Goal: Task Accomplishment & Management: Complete application form

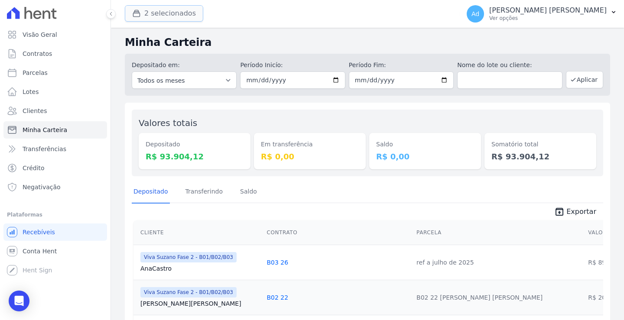
click at [171, 18] on button "2 selecionados" at bounding box center [164, 13] width 78 height 16
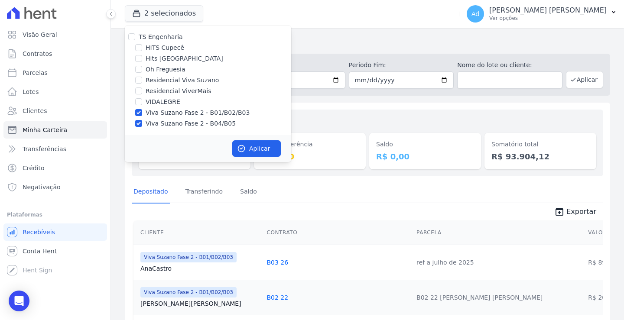
click at [349, 46] on h2 "Minha Carteira" at bounding box center [367, 43] width 485 height 16
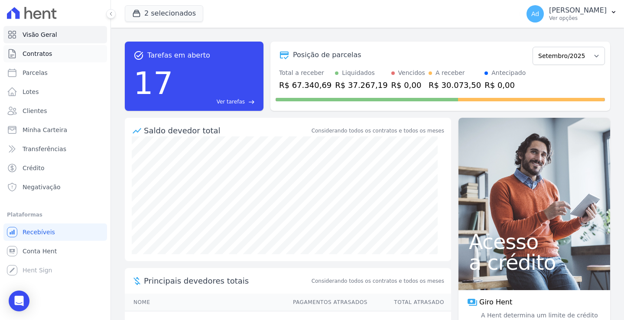
click at [26, 54] on span "Contratos" at bounding box center [37, 53] width 29 height 9
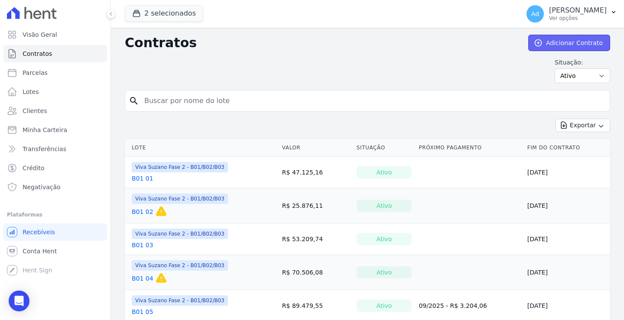
click at [573, 42] on link "Adicionar Contrato" at bounding box center [569, 43] width 82 height 16
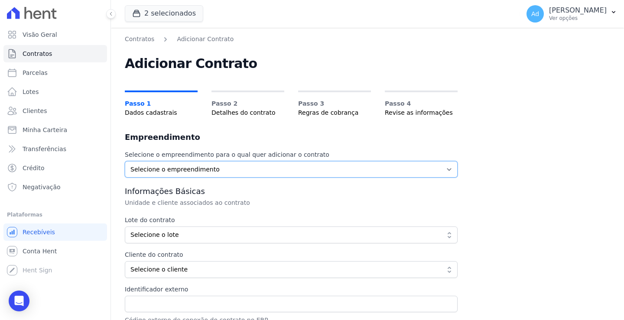
click at [257, 177] on select "Selecione o empreendimento Viva Suzano Fase 2 - B01/B02/B03 Viva Suzano Fase 2 …" at bounding box center [291, 169] width 333 height 16
click at [269, 168] on select "Selecione o empreendimento Viva Suzano Fase 2 - B01/B02/B03 Viva Suzano Fase 2 …" at bounding box center [291, 169] width 333 height 16
click at [152, 12] on button "2 selecionados" at bounding box center [164, 13] width 78 height 16
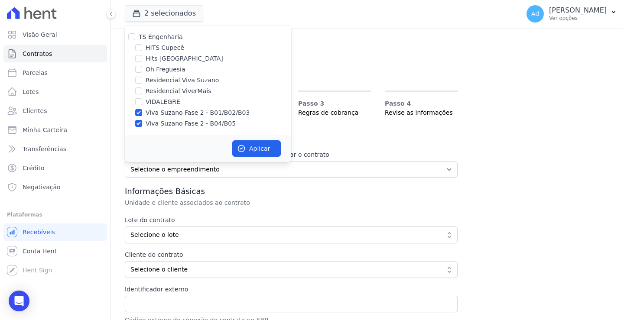
click at [156, 117] on label "Viva Suzano Fase 2 - B01/B02/B03" at bounding box center [198, 112] width 104 height 9
click at [142, 116] on input "Viva Suzano Fase 2 - B01/B02/B03" at bounding box center [138, 112] width 7 height 7
checkbox input "false"
click at [154, 124] on label "Viva Suzano Fase 2 - B04/B05" at bounding box center [191, 123] width 90 height 9
click at [142, 124] on input "Viva Suzano Fase 2 - B04/B05" at bounding box center [138, 123] width 7 height 7
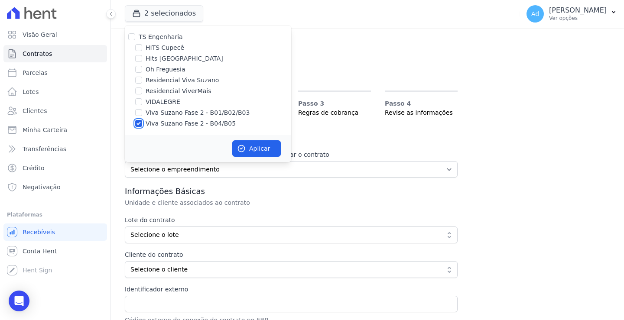
checkbox input "false"
click at [162, 65] on label "Oh Freguesia" at bounding box center [166, 69] width 40 height 9
click at [142, 66] on input "Oh Freguesia" at bounding box center [138, 69] width 7 height 7
checkbox input "true"
click at [267, 148] on button "Aplicar" at bounding box center [256, 148] width 49 height 16
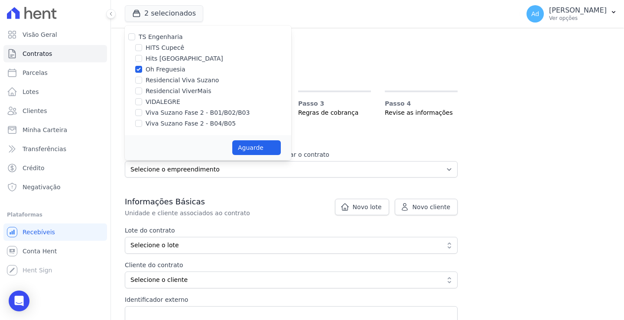
click at [276, 188] on div "Novo lote Novo cliente Cadastrar novo lote em: Oh Freguesia Informações básicas…" at bounding box center [291, 183] width 333 height 10
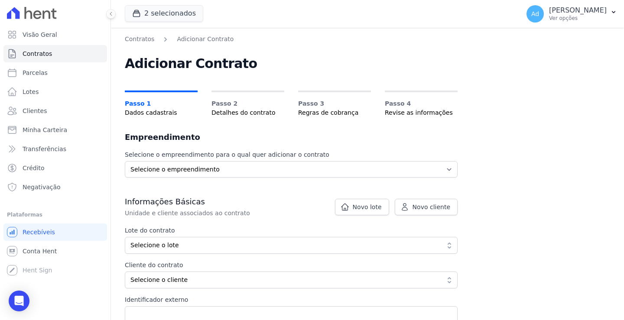
click at [269, 159] on div "Selecione o empreendimento para o qual quer adicionar o contrato Selecione o em…" at bounding box center [291, 259] width 333 height 219
click at [265, 169] on select "Selecione o empreendimento Viva Suzano Fase 2 - B01/B02/B03 Viva Suzano Fase 2 …" at bounding box center [291, 169] width 333 height 16
drag, startPoint x: 400, startPoint y: 139, endPoint x: 391, endPoint y: 140, distance: 8.7
click at [400, 139] on h2 "Empreendimento" at bounding box center [291, 137] width 333 height 12
click at [362, 204] on span "Novo lote" at bounding box center [367, 207] width 29 height 9
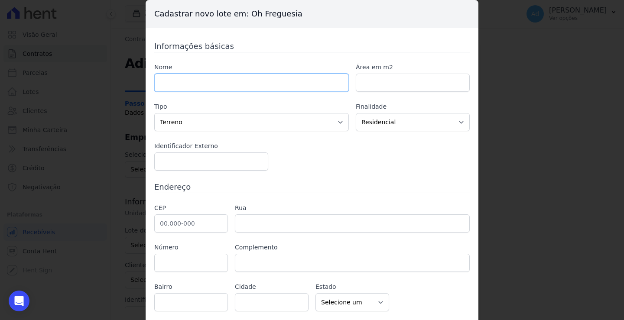
click at [281, 87] on input "text" at bounding box center [251, 83] width 194 height 18
click at [375, 119] on select "Residencial Não-residencial Comercial Industrial Misto" at bounding box center [413, 122] width 114 height 18
click at [356, 113] on select "Residencial Não-residencial Comercial Industrial Misto" at bounding box center [413, 122] width 114 height 18
click at [213, 82] on input "text" at bounding box center [251, 83] width 194 height 18
paste input "LARISSA OLIVEIRA MOTA"
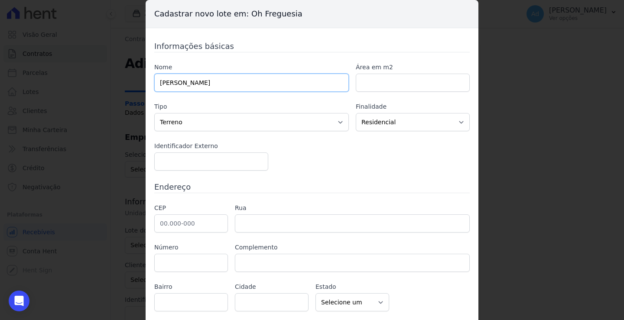
type input "LARISSA OLIVEIRA MOTA"
click at [393, 87] on input "number" at bounding box center [413, 83] width 114 height 18
click at [212, 165] on input "number" at bounding box center [211, 161] width 114 height 18
click at [182, 222] on input "text" at bounding box center [191, 223] width 74 height 18
click at [184, 224] on input "text" at bounding box center [191, 223] width 74 height 18
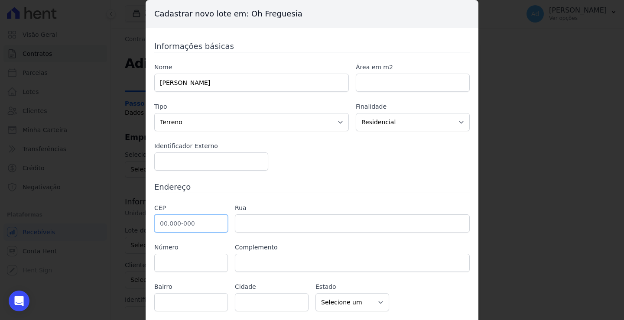
paste input "02.855-250"
type input "02.855-250"
click at [278, 221] on input "text" at bounding box center [352, 223] width 235 height 18
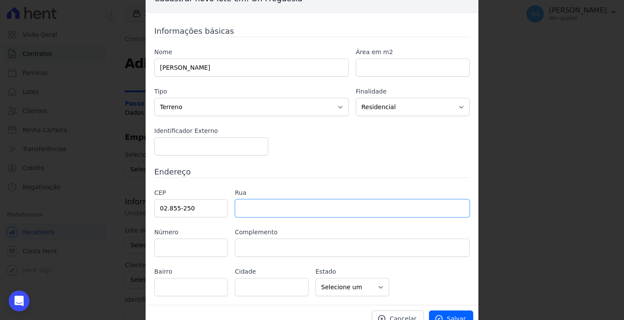
scroll to position [27, 0]
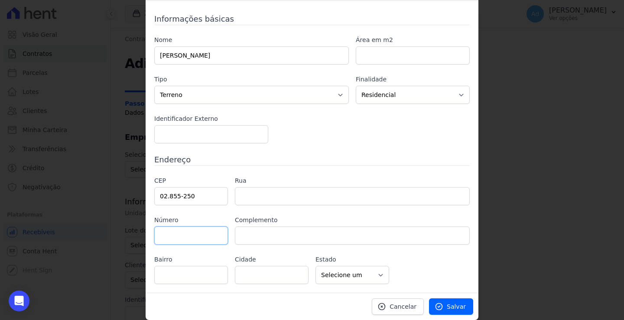
type input "Avenida Manoel Bolívar"
type input "Jardim Carombé"
type input "São Paulo"
select select "SP"
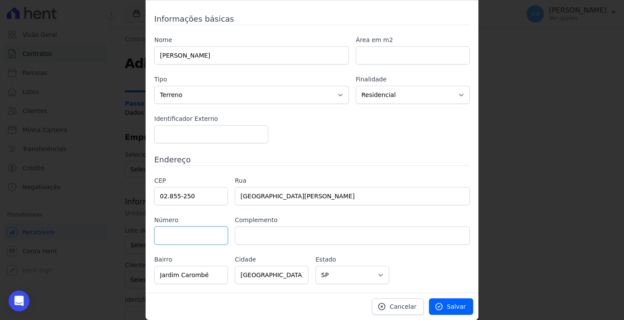
click at [194, 238] on input "text" at bounding box center [191, 235] width 74 height 18
click at [188, 234] on input "text" at bounding box center [191, 235] width 74 height 18
type input "344"
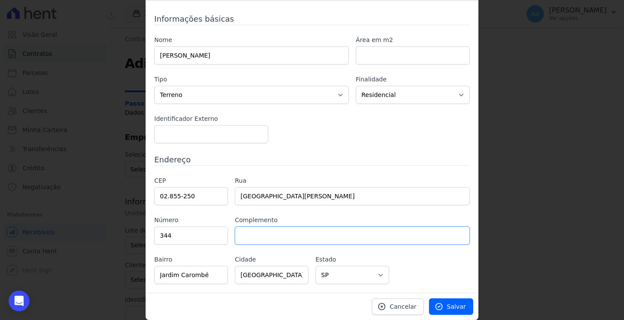
click at [319, 234] on input "text" at bounding box center [352, 235] width 235 height 18
type input "casa"
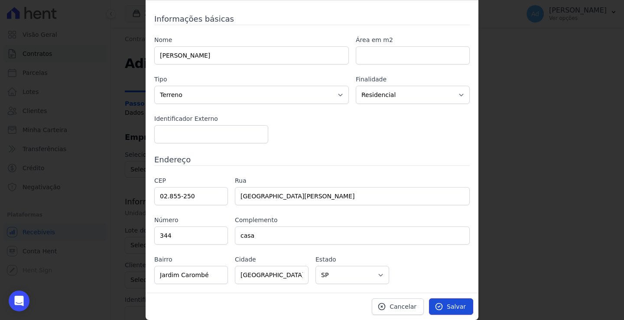
click at [453, 305] on span "Salvar" at bounding box center [456, 306] width 19 height 9
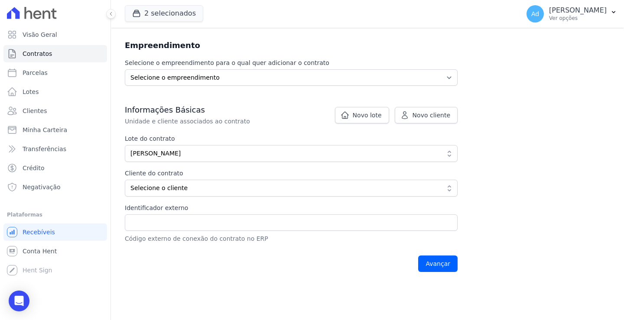
scroll to position [91, 0]
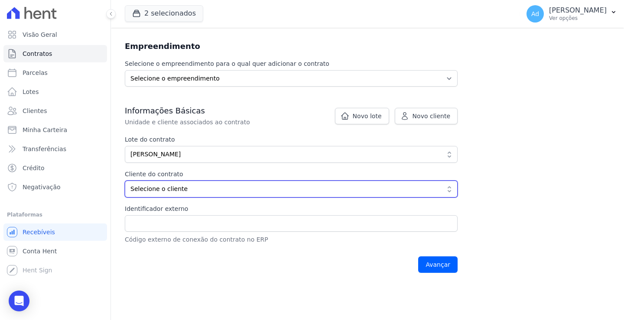
click at [214, 192] on span "Selecione o cliente" at bounding box center [284, 188] width 309 height 9
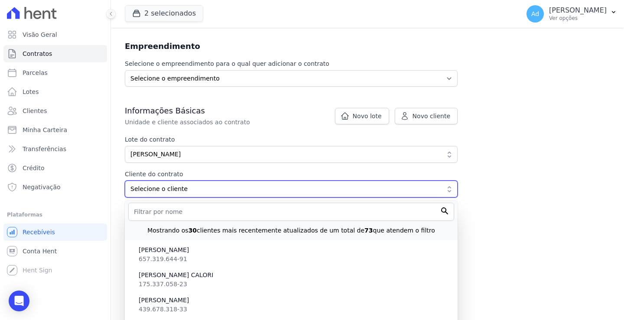
click at [216, 191] on span "Selecione o cliente" at bounding box center [284, 188] width 309 height 9
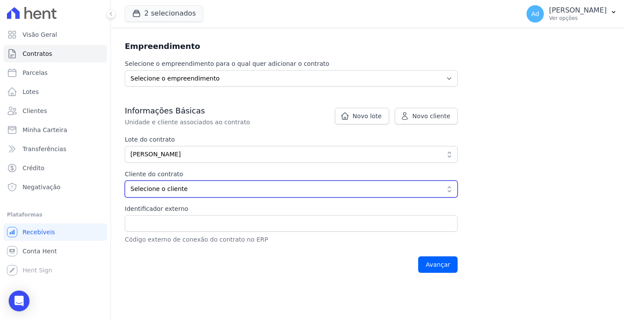
click at [216, 191] on span "Selecione o cliente" at bounding box center [284, 188] width 309 height 9
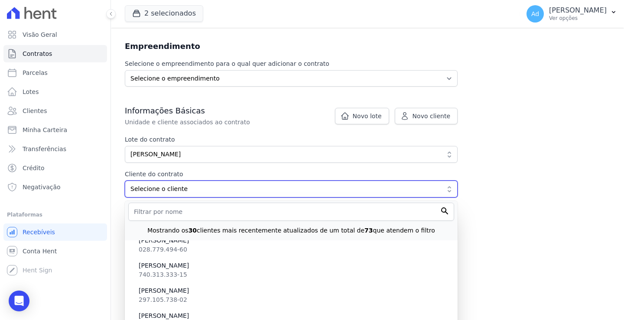
scroll to position [563, 0]
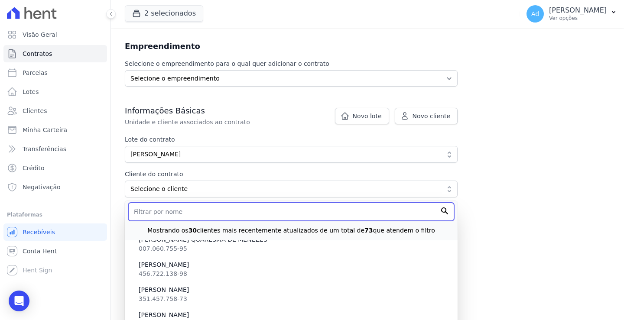
click at [326, 217] on input "text" at bounding box center [291, 212] width 326 height 18
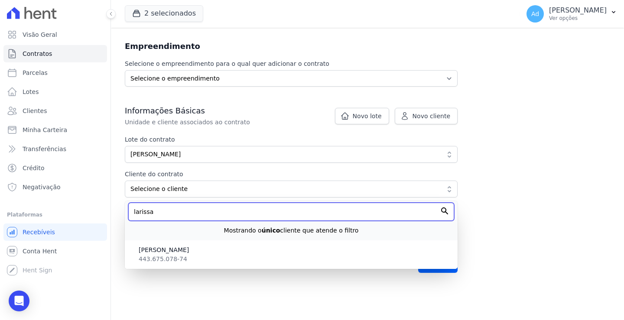
type input "larissa"
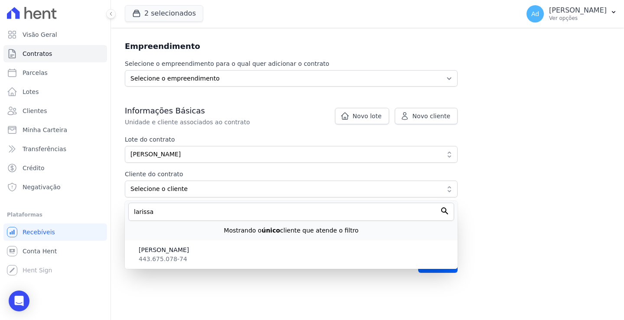
click at [554, 207] on div "Contratos Adicionar Contrato Adicionar Contrato Passo 1 Dados cadastrais Passo …" at bounding box center [367, 111] width 513 height 348
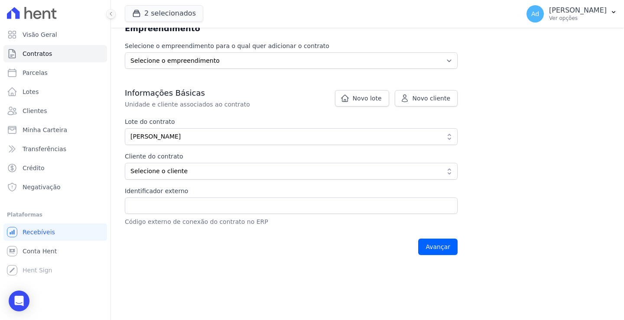
scroll to position [143, 0]
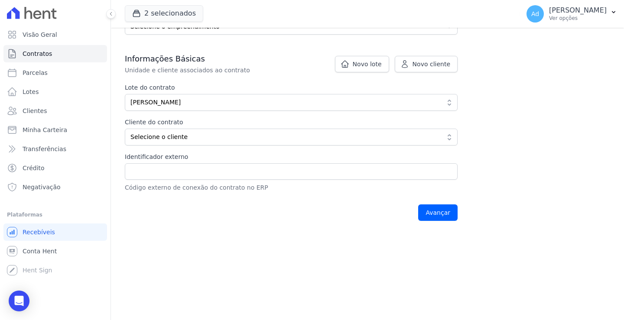
click at [439, 203] on div "Avançar" at bounding box center [291, 212] width 333 height 27
click at [429, 214] on input "Avançar" at bounding box center [437, 212] width 39 height 16
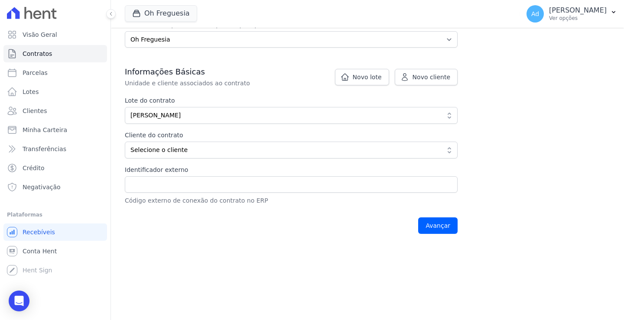
scroll to position [100, 0]
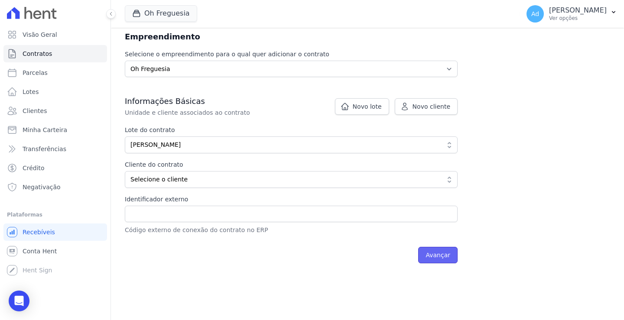
click at [444, 256] on input "Avançar" at bounding box center [437, 255] width 39 height 16
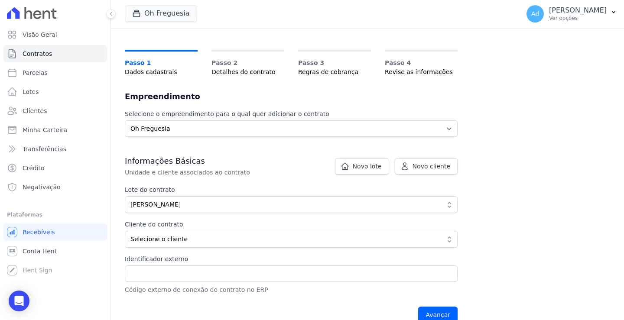
scroll to position [87, 0]
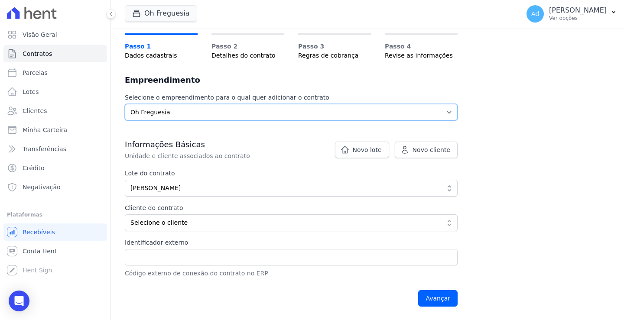
click at [293, 118] on select "Selecione o empreendimento Oh Freguesia" at bounding box center [291, 112] width 333 height 16
click at [125, 104] on select "Selecione o empreendimento Oh Freguesia" at bounding box center [291, 112] width 333 height 16
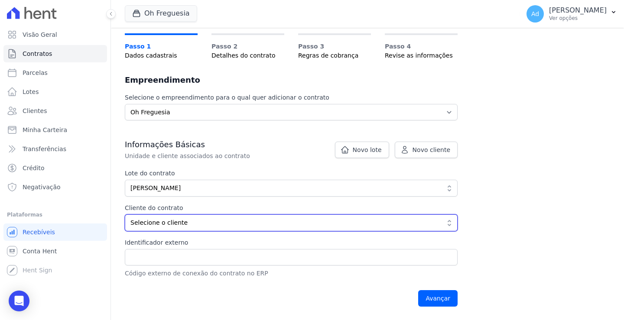
click at [238, 220] on span "Selecione o cliente" at bounding box center [284, 222] width 309 height 9
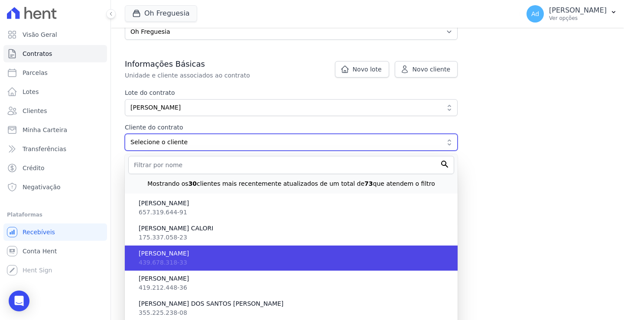
scroll to position [144, 0]
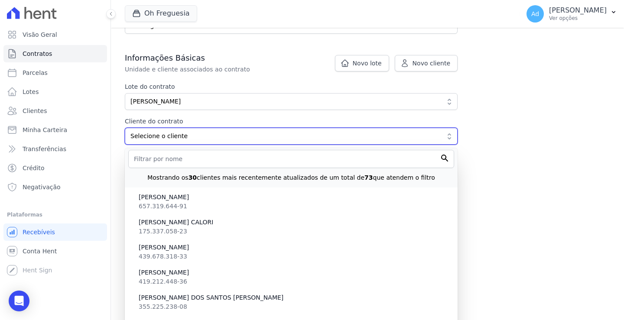
click at [209, 142] on button "Selecione o cliente" at bounding box center [291, 136] width 333 height 17
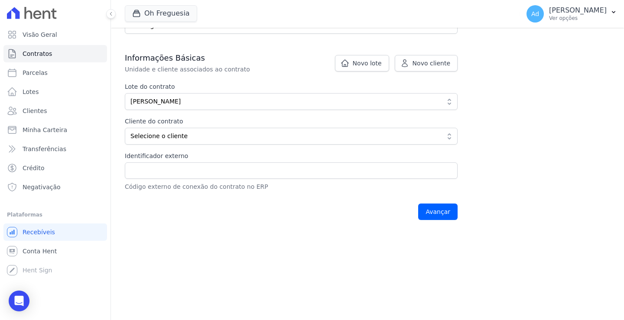
click at [350, 93] on div "Lote do contrato 439ac2bd-305f-44cb-af05-e43886848867 LARISSA OLIVEIRA MOTA Mos…" at bounding box center [291, 96] width 333 height 28
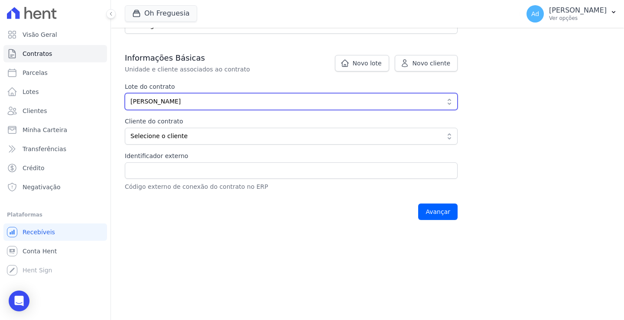
click at [301, 104] on span "[PERSON_NAME]" at bounding box center [284, 101] width 309 height 9
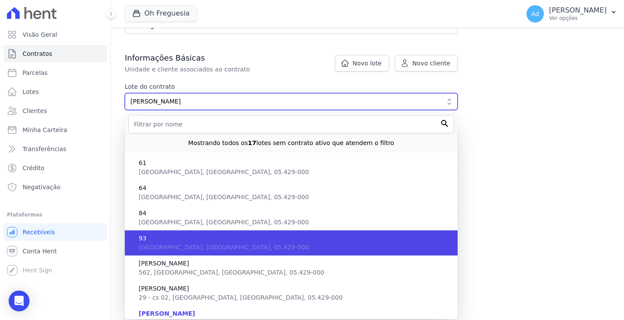
scroll to position [273, 0]
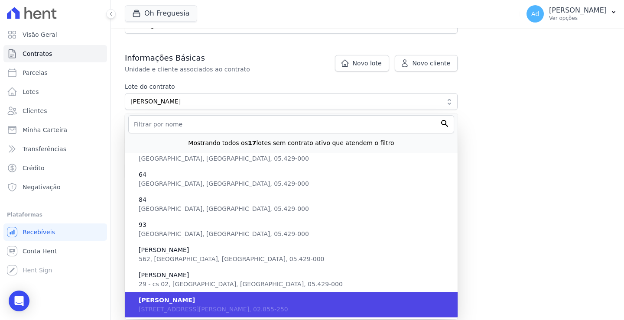
click at [230, 305] on li "LARISSA OLIVEIRA MOTA Avenida Manoel Bolívar, 344 - casa, Jardim Carombé, SP, S…" at bounding box center [291, 304] width 333 height 25
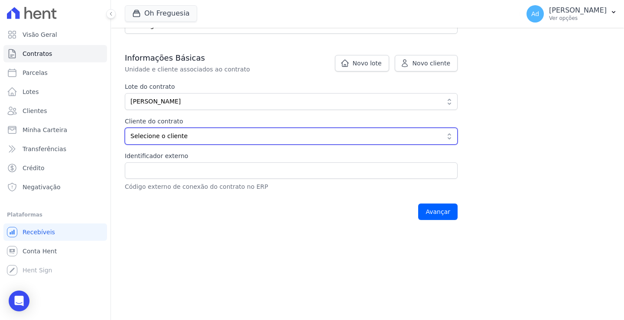
click at [193, 132] on span "Selecione o cliente" at bounding box center [284, 136] width 309 height 9
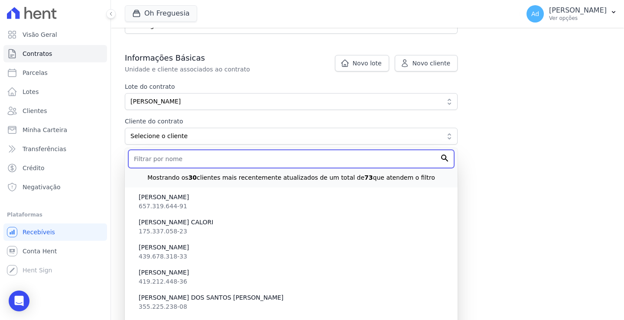
click at [215, 167] on input "text" at bounding box center [291, 159] width 326 height 18
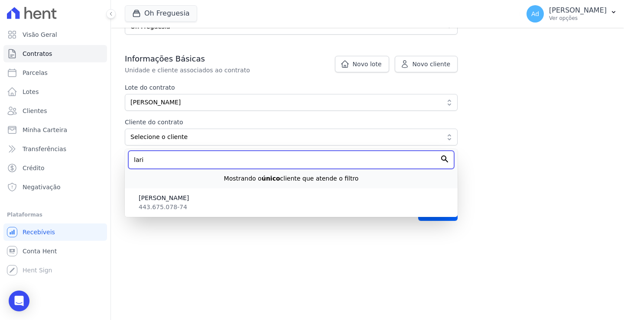
scroll to position [143, 0]
type input "larissa"
click at [446, 159] on input "larissa" at bounding box center [291, 160] width 326 height 18
drag, startPoint x: 317, startPoint y: 163, endPoint x: 120, endPoint y: 162, distance: 196.6
click at [122, 162] on div "undefined method `map' for nil Contratos Adicionar Contrato Adicionar Contrato …" at bounding box center [367, 59] width 513 height 348
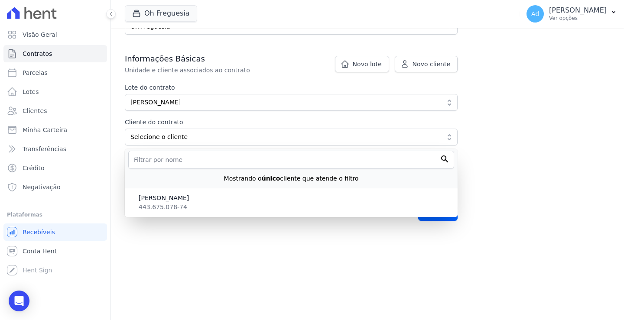
click at [272, 263] on main "undefined method `map' for nil Contratos Adicionar Contrato Adicionar Contrato …" at bounding box center [367, 174] width 513 height 292
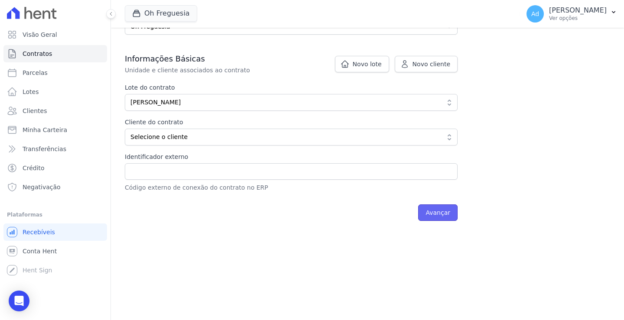
click at [443, 211] on input "Avançar" at bounding box center [437, 212] width 39 height 16
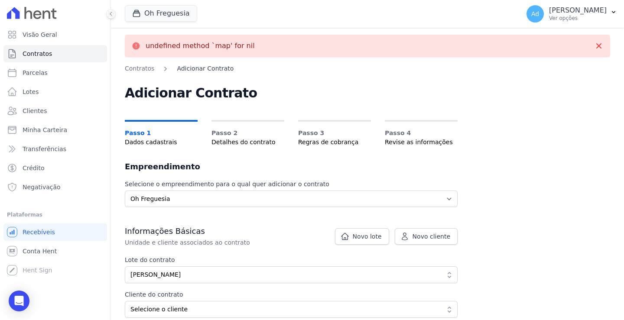
click at [202, 68] on link "Adicionar Contrato" at bounding box center [205, 68] width 57 height 9
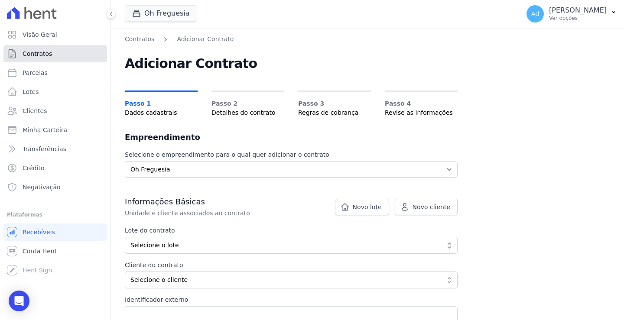
click at [52, 50] on link "Contratos" at bounding box center [55, 53] width 104 height 17
